Goal: Task Accomplishment & Management: Manage account settings

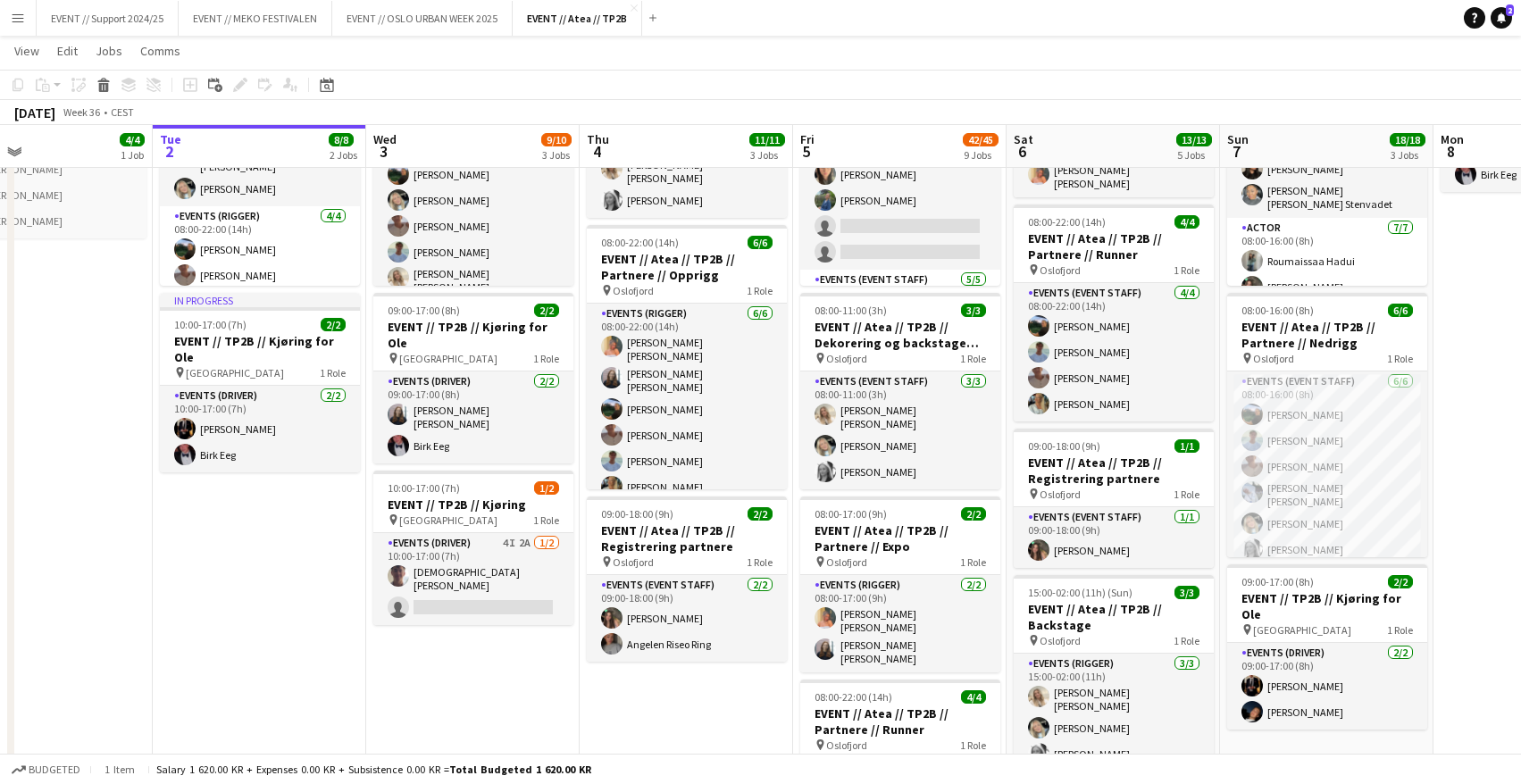
scroll to position [72, 0]
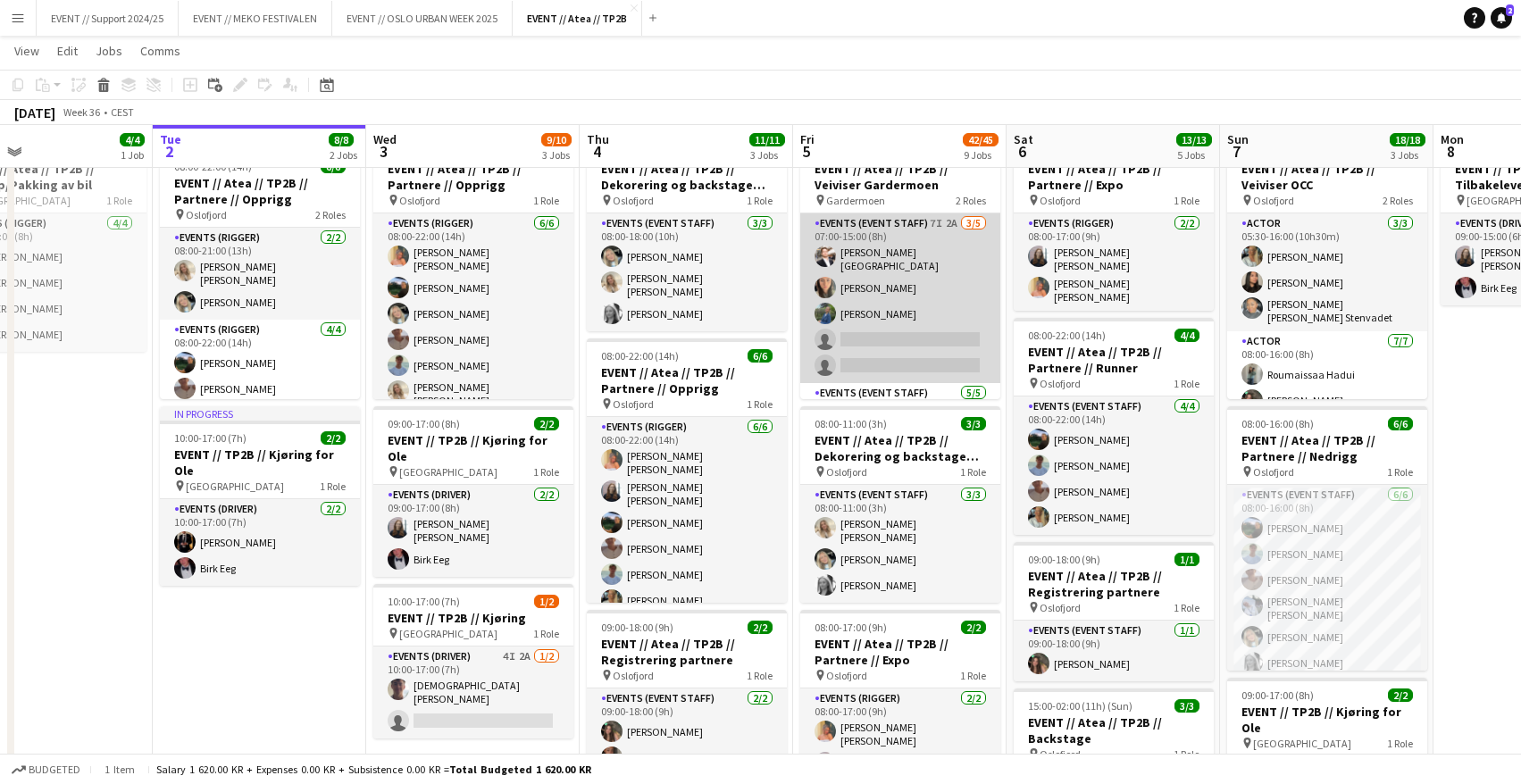
click at [898, 271] on app-card-role "Events (Event Staff) 7I 2A [DATE] 07:00-15:00 (8h) [PERSON_NAME] Torstein Lærum…" at bounding box center [900, 298] width 200 height 170
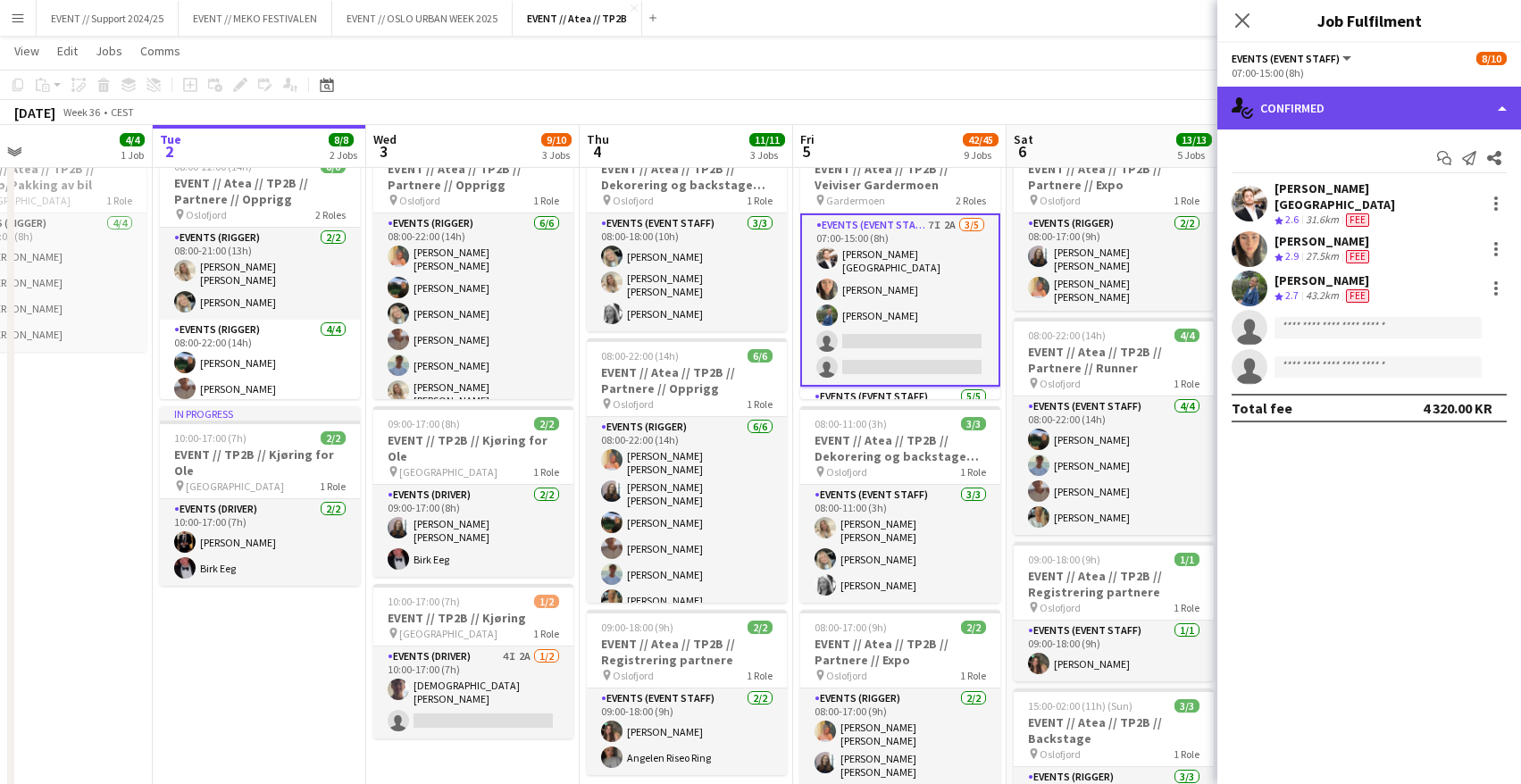
click at [1378, 103] on div "single-neutral-actions-check-2 Confirmed" at bounding box center [1370, 108] width 304 height 43
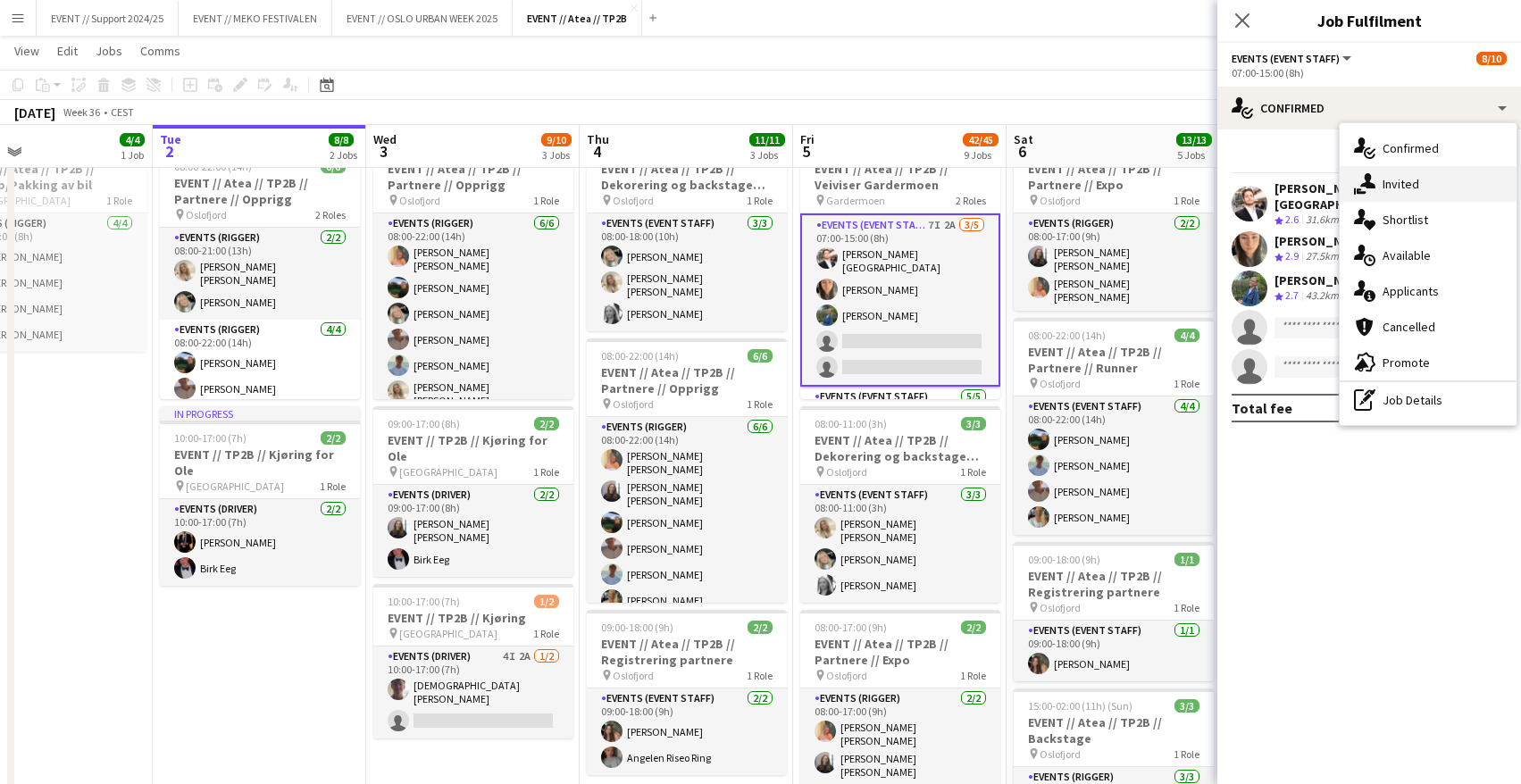
click at [1410, 186] on span "Invited" at bounding box center [1400, 184] width 37 height 16
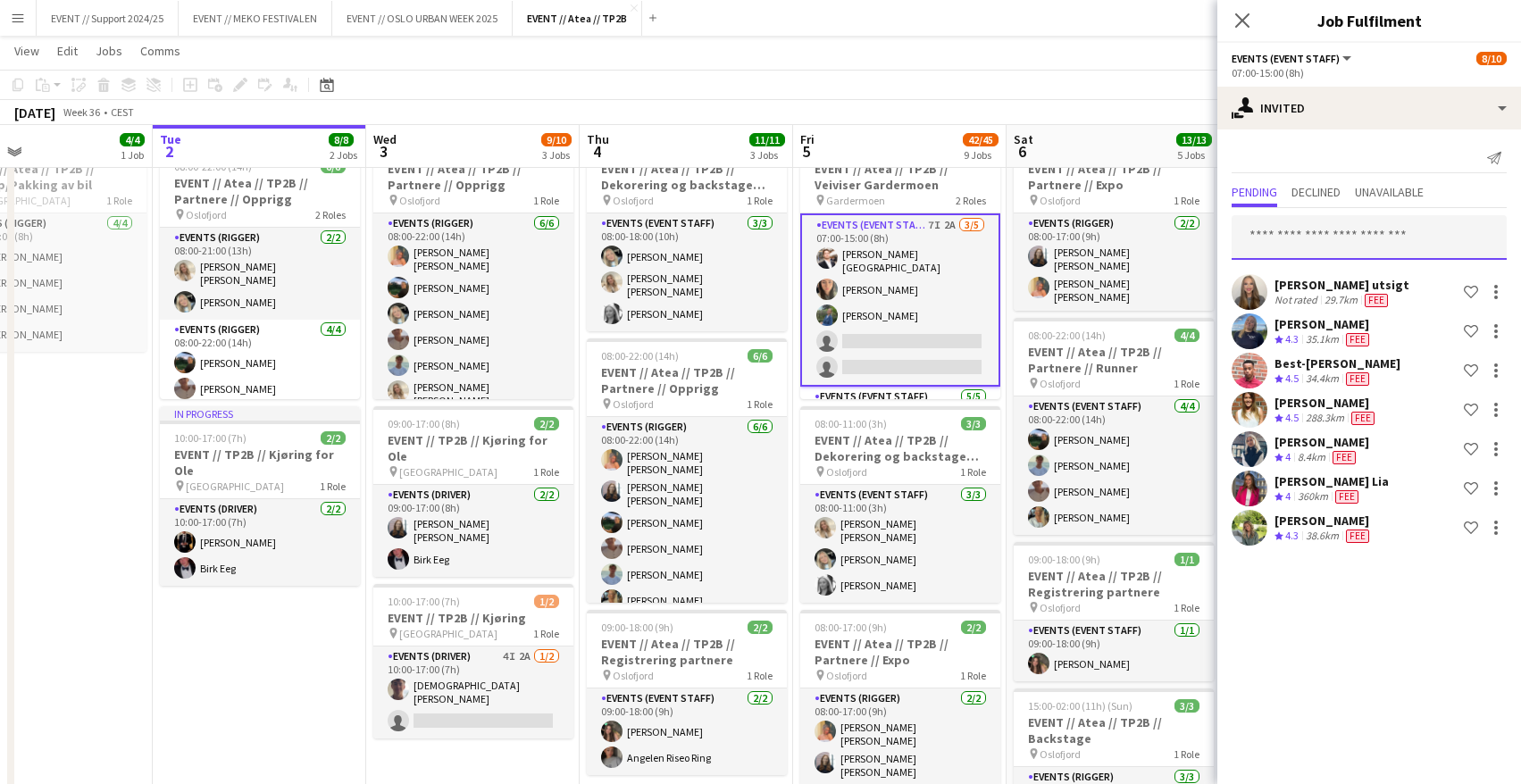
click at [1367, 233] on input "text" at bounding box center [1369, 237] width 275 height 45
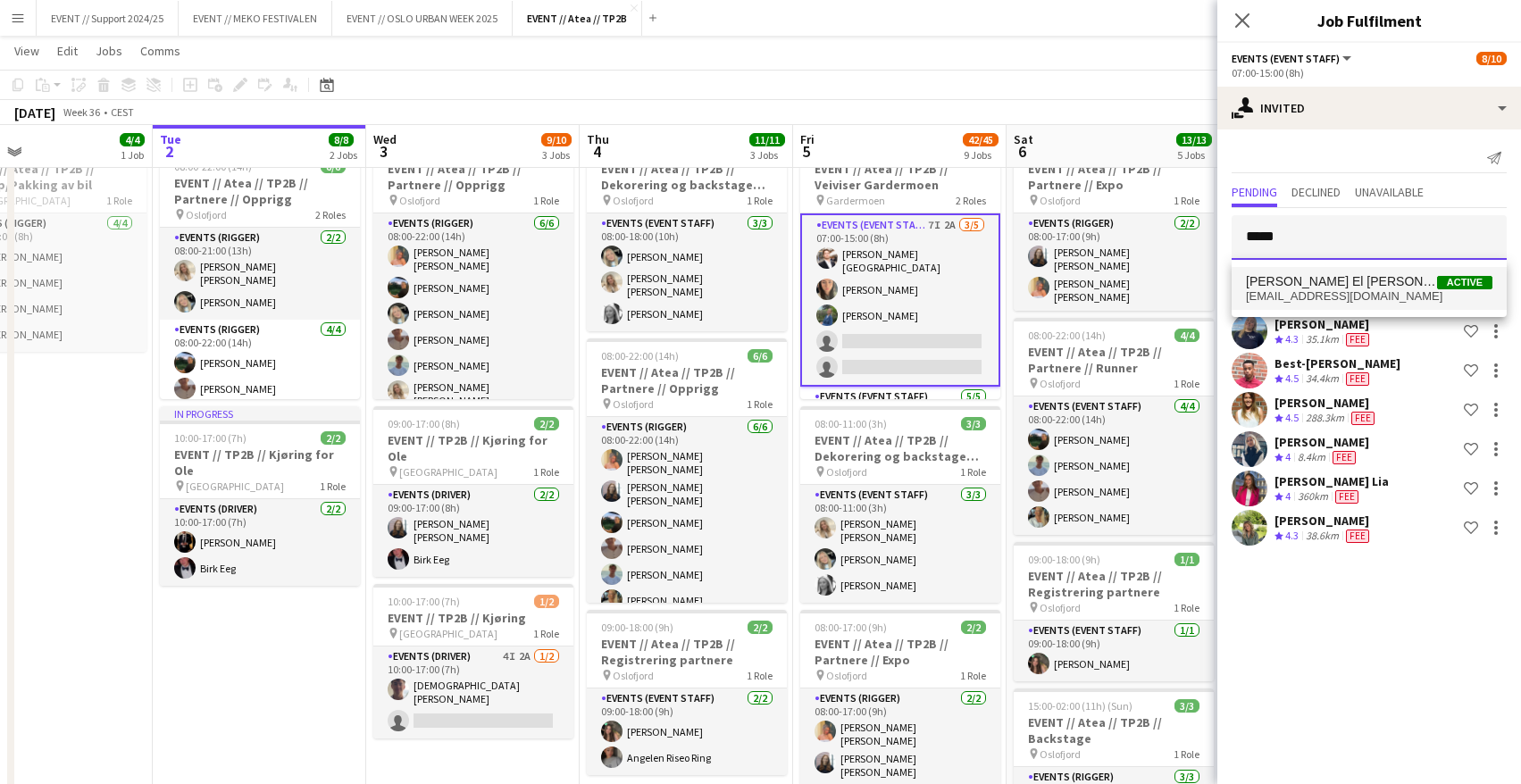
type input "*****"
click at [1399, 278] on span "[PERSON_NAME] El [PERSON_NAME] Active" at bounding box center [1369, 281] width 246 height 15
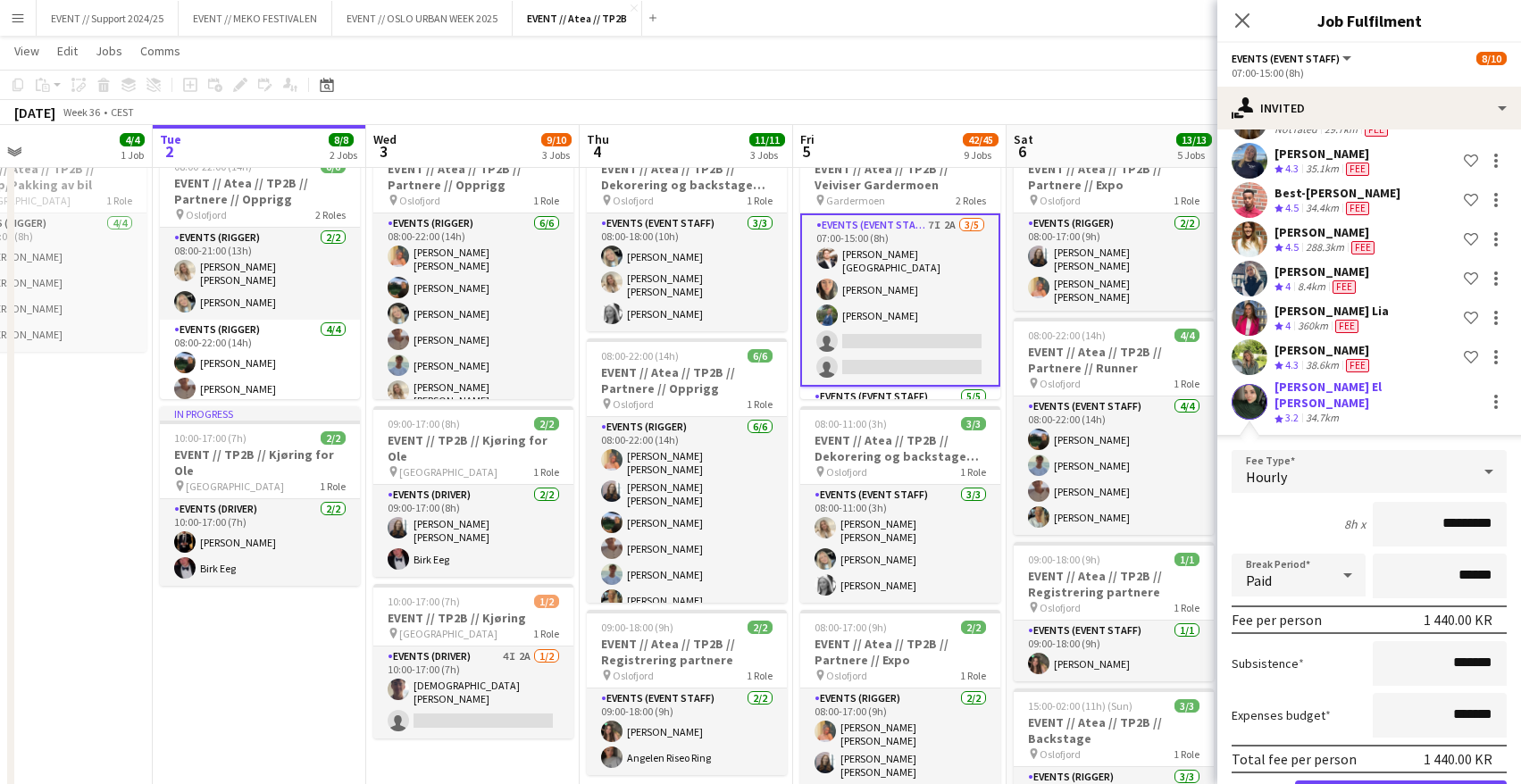
scroll to position [224, 0]
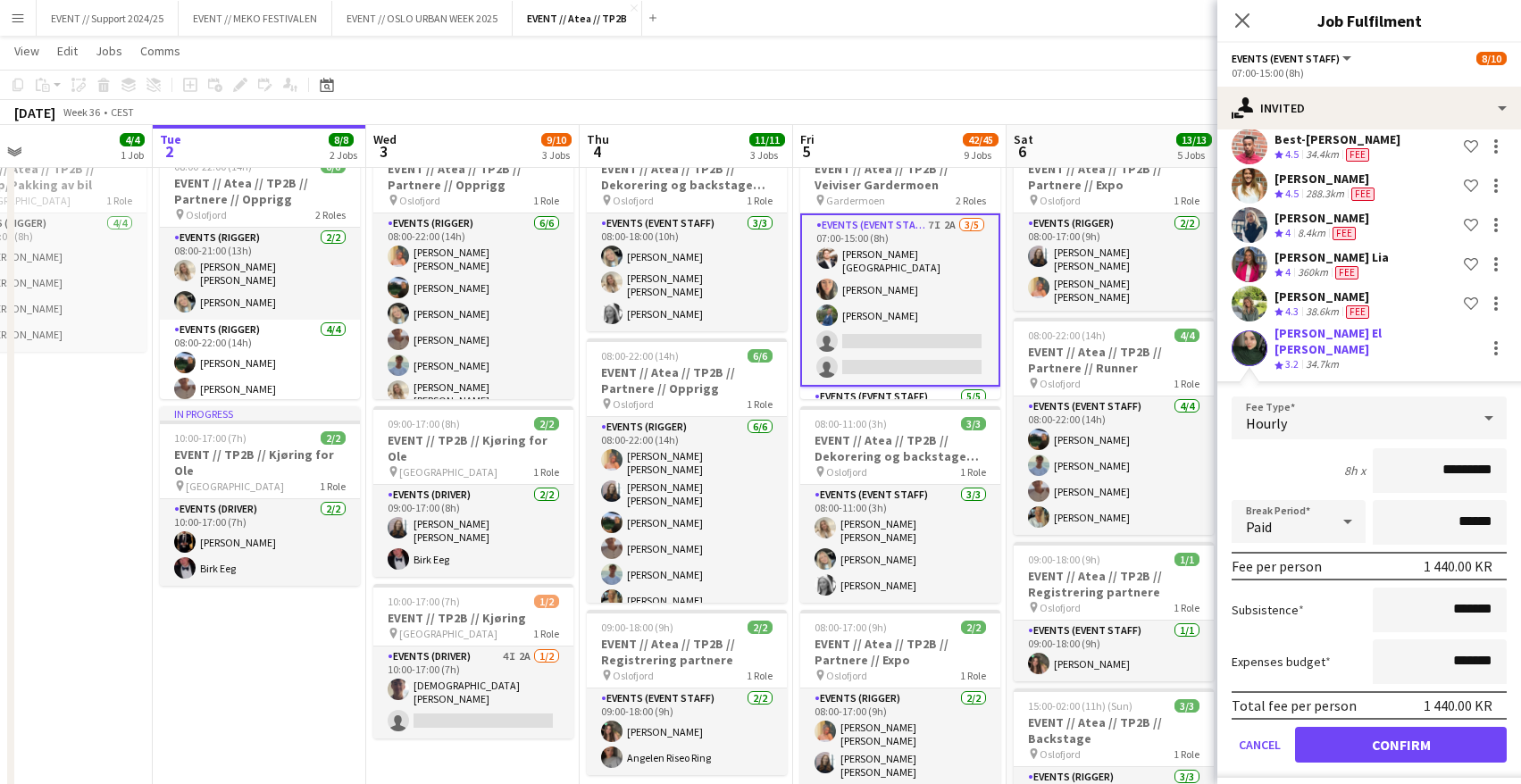
click at [1417, 726] on button "Confirm" at bounding box center [1400, 744] width 211 height 36
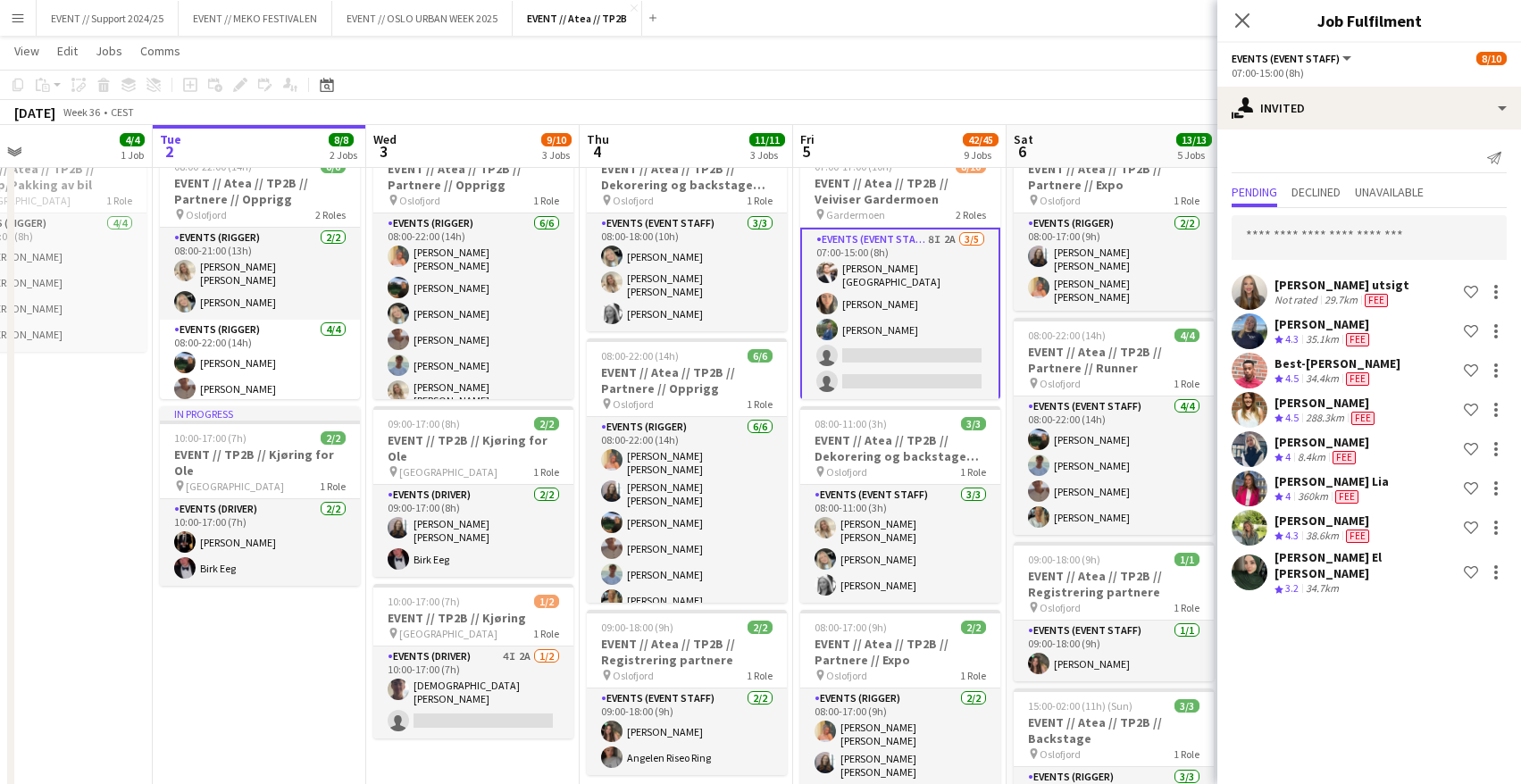
scroll to position [0, 0]
click at [1322, 233] on input "text" at bounding box center [1369, 237] width 275 height 45
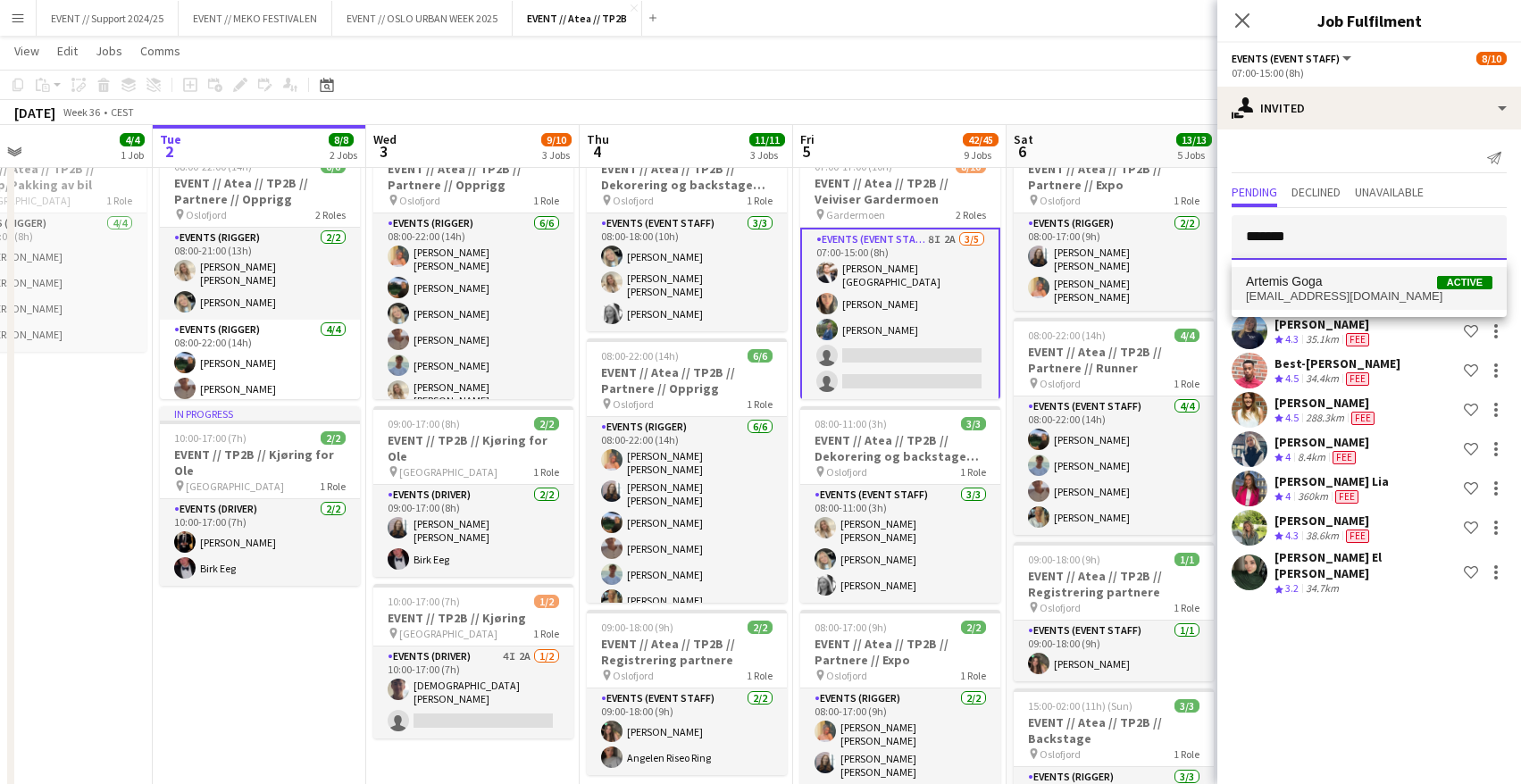
type input "*******"
click at [1320, 291] on span "[EMAIL_ADDRESS][DOMAIN_NAME]" at bounding box center [1369, 297] width 246 height 14
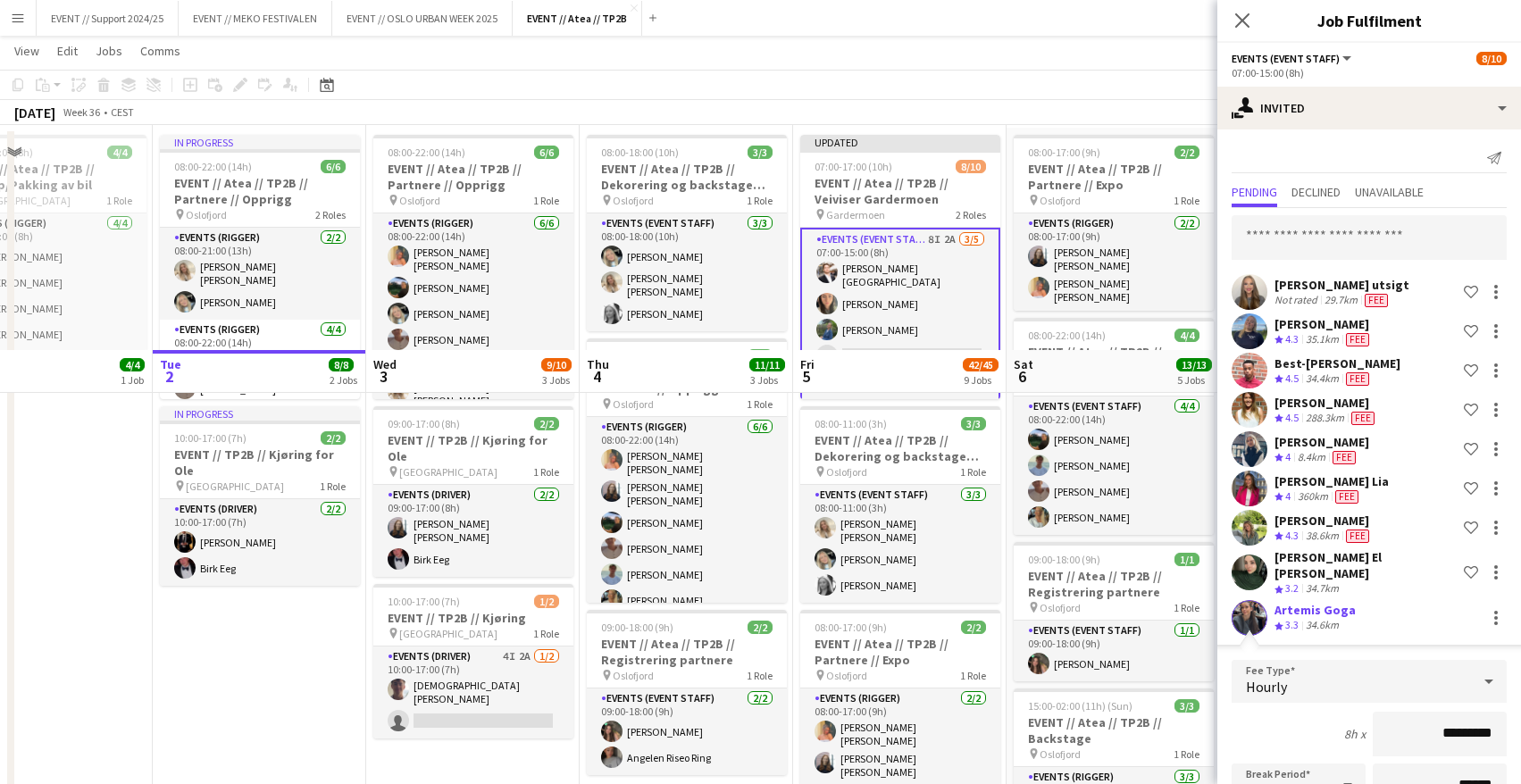
scroll to position [298, 0]
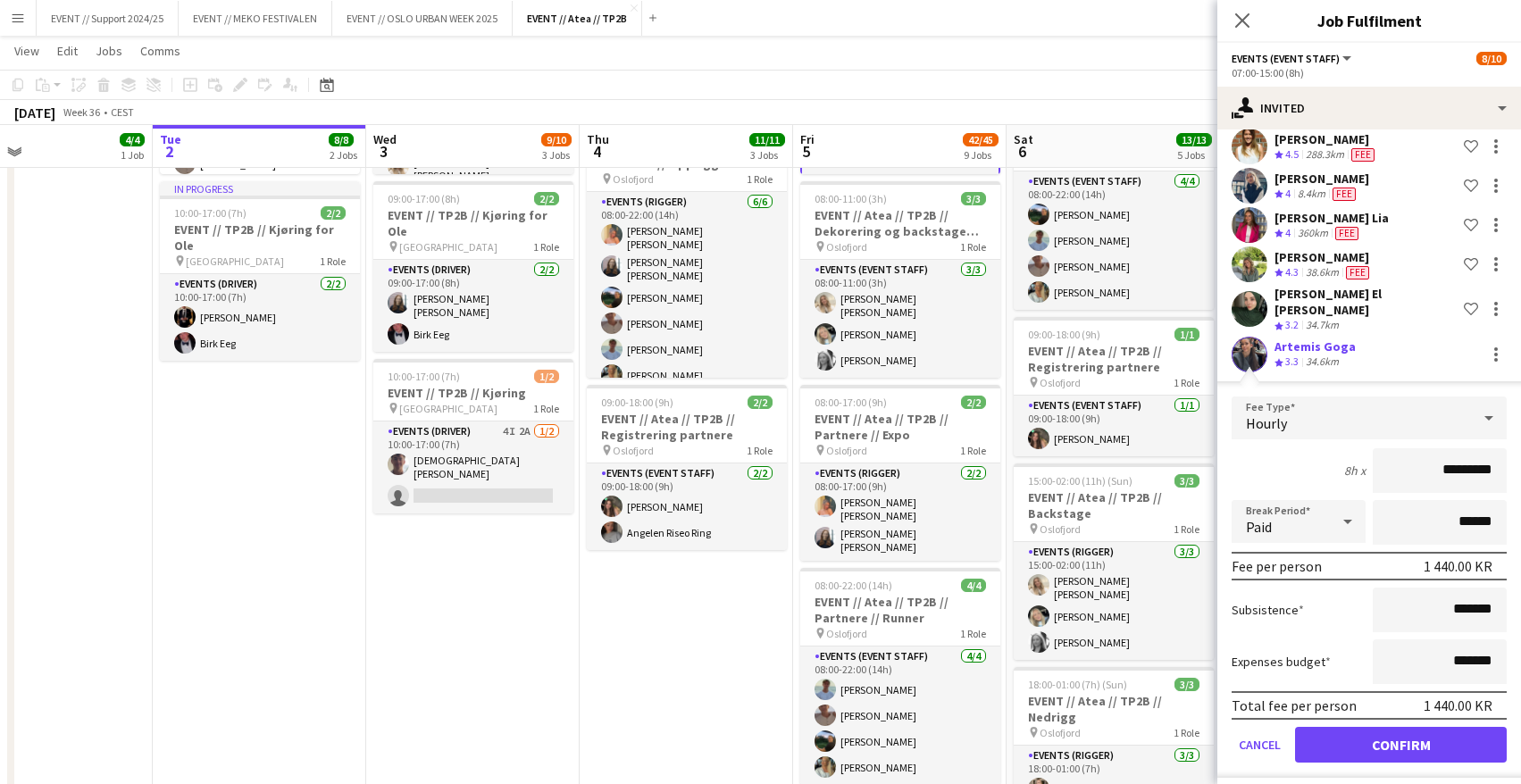
click at [1429, 740] on button "Confirm" at bounding box center [1400, 744] width 211 height 36
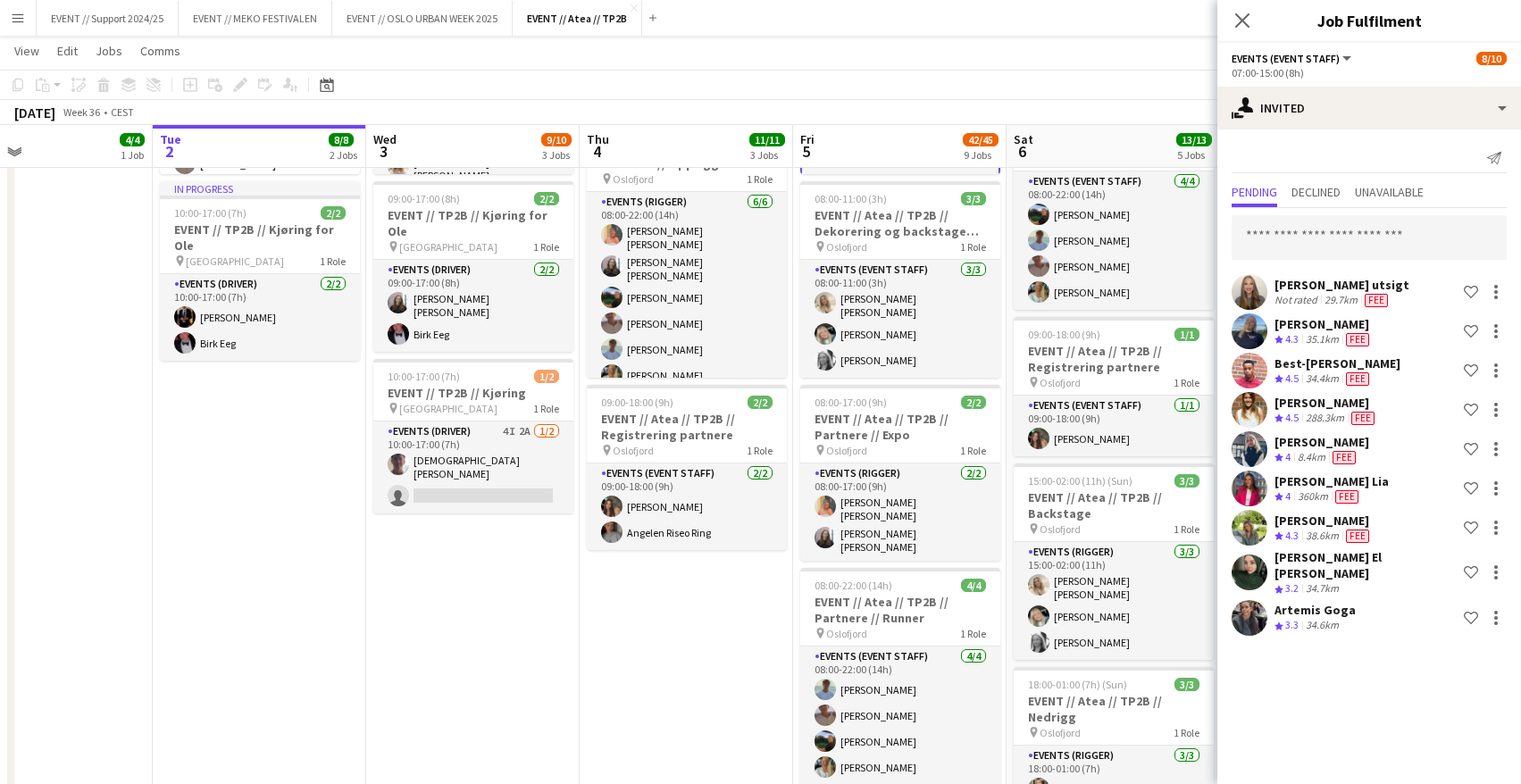
scroll to position [0, 0]
click at [1022, 88] on app-toolbar "Copy Paste Paste Command V Paste with crew Command Shift V Paste linked Job [GE…" at bounding box center [760, 85] width 1521 height 31
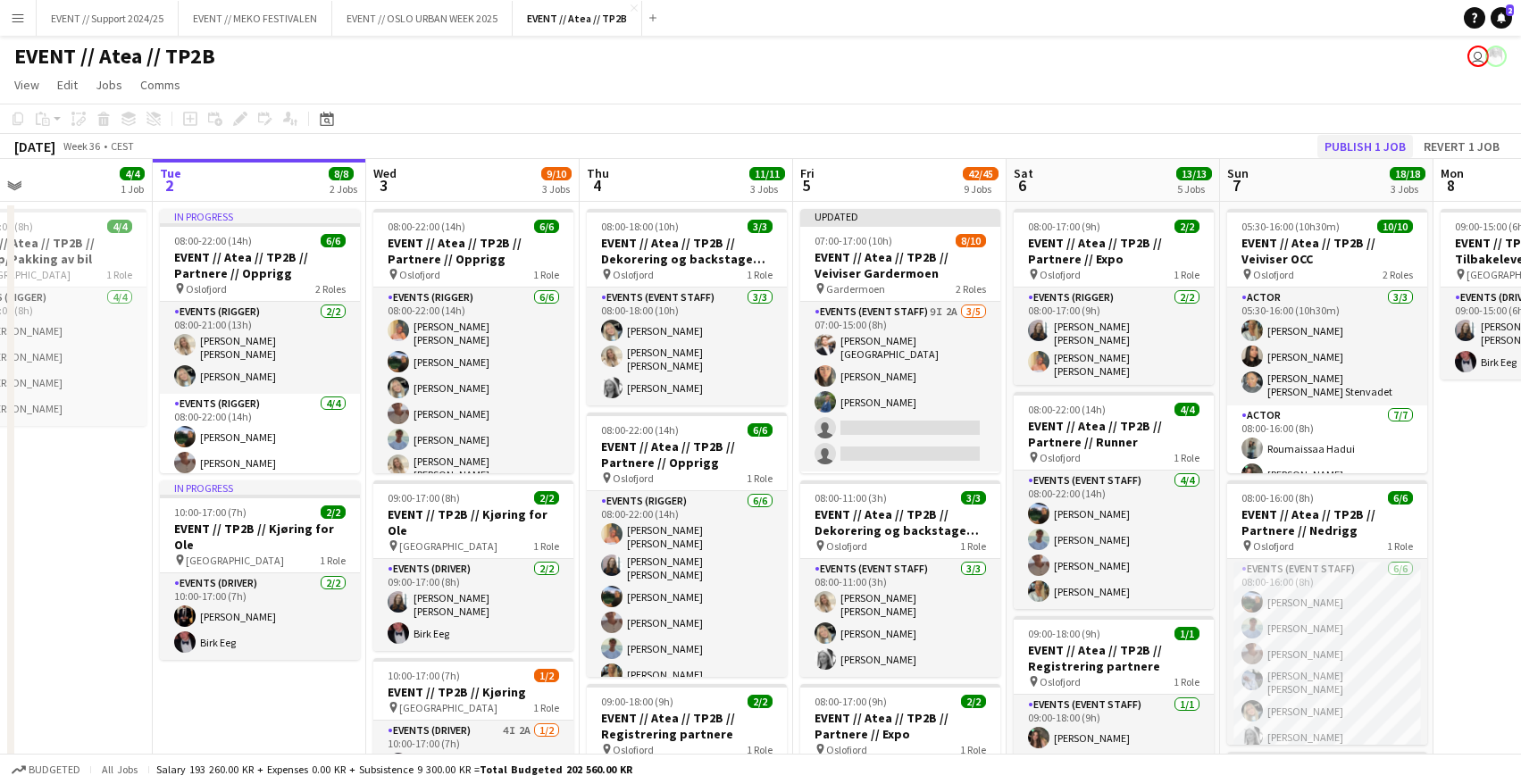
click at [1347, 144] on button "Publish 1 job" at bounding box center [1365, 147] width 95 height 23
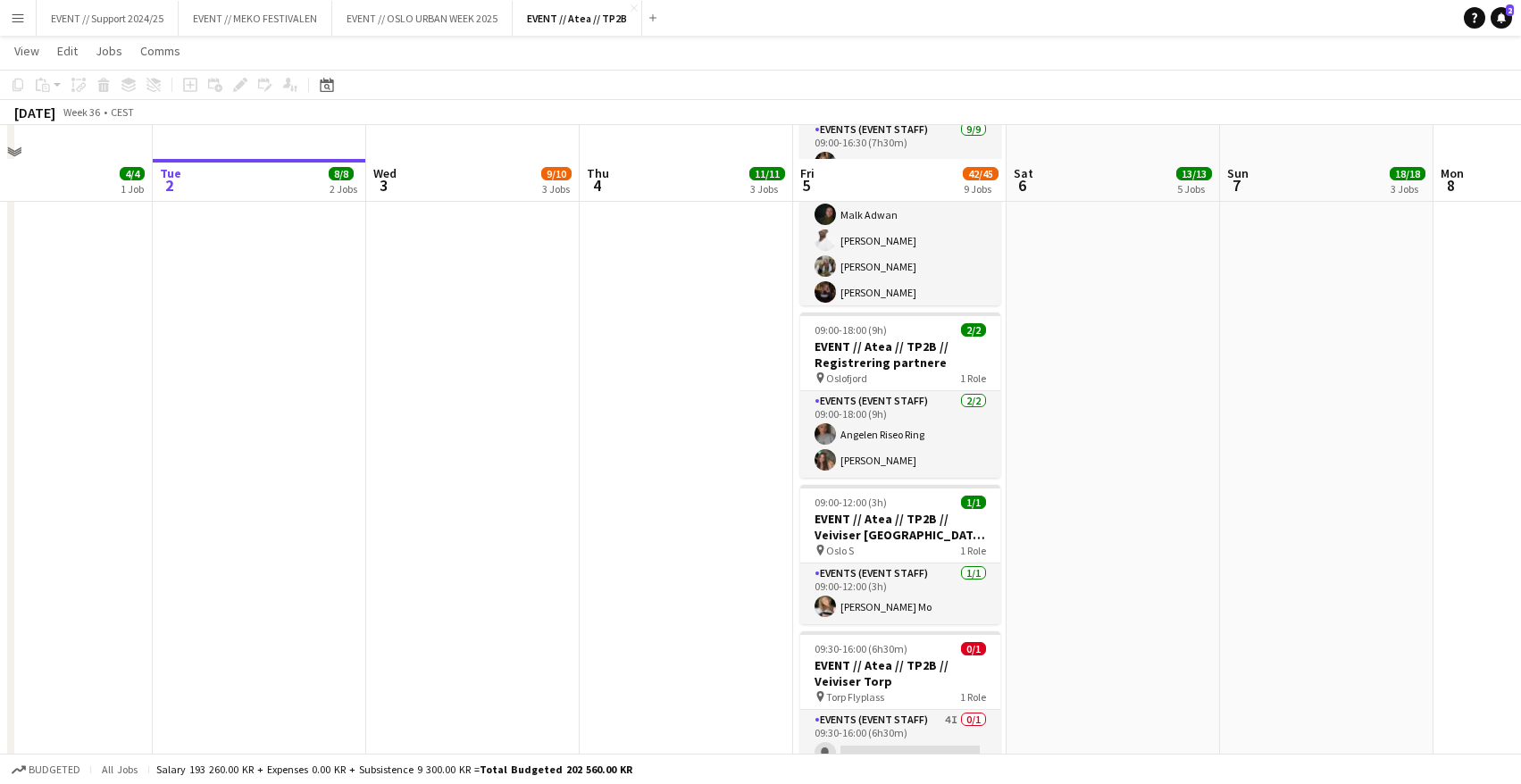
scroll to position [1267, 0]
